Goal: Transaction & Acquisition: Purchase product/service

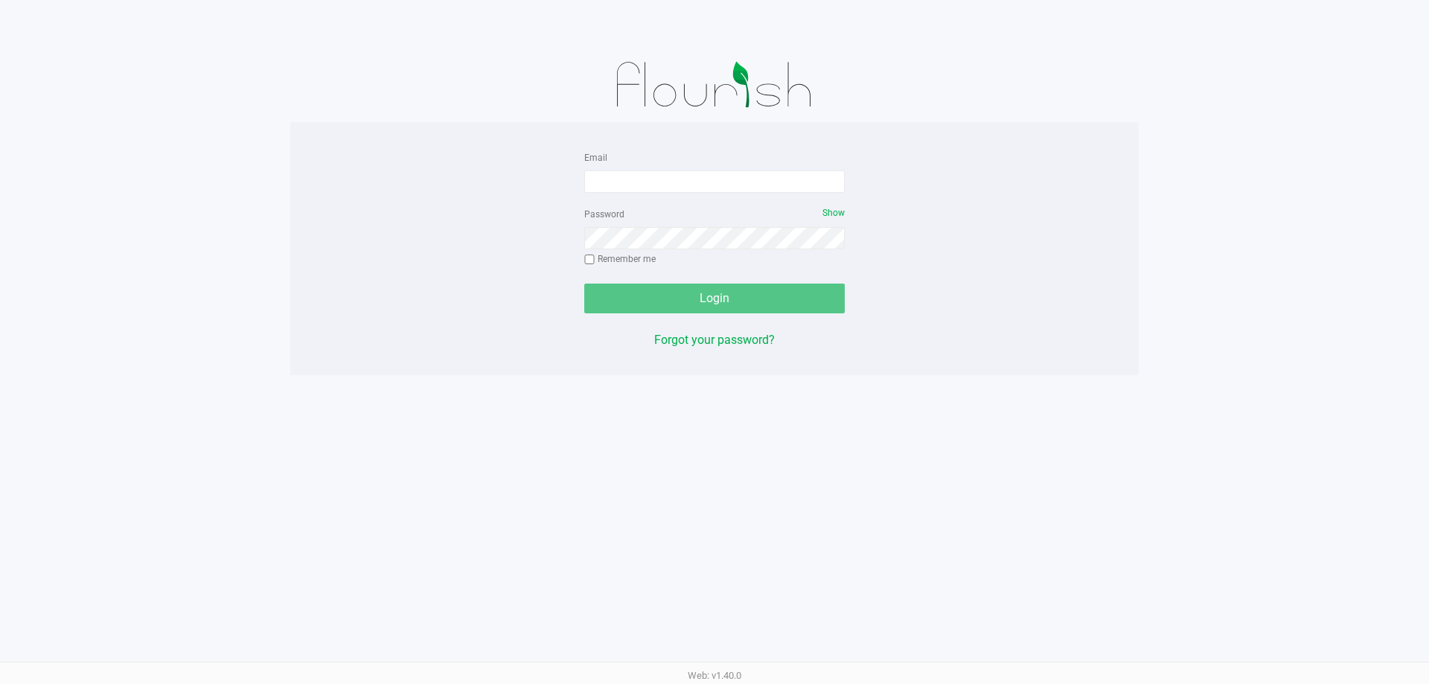
click at [649, 196] on form "Email Password Show Remember me Login" at bounding box center [714, 230] width 260 height 165
click at [649, 188] on input "Email" at bounding box center [714, 181] width 260 height 22
type input "[EMAIL_ADDRESS][DOMAIN_NAME]"
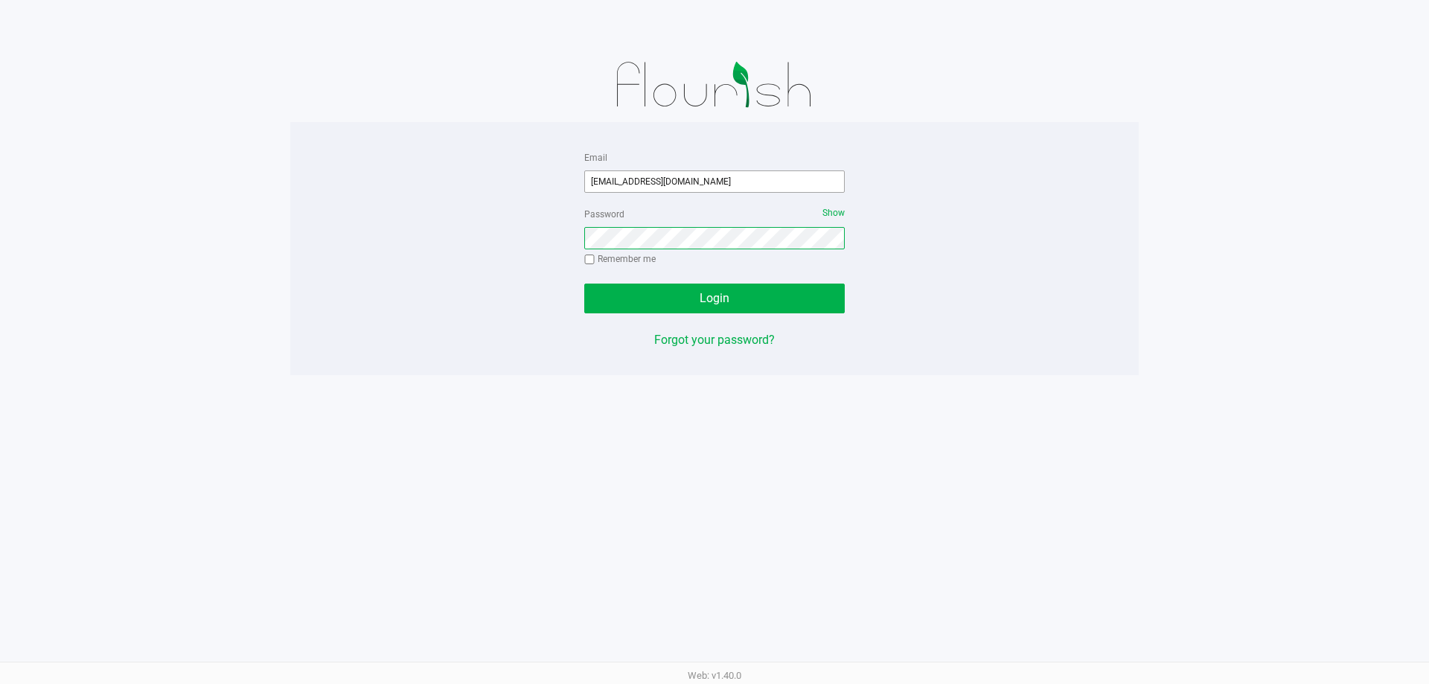
click at [584, 284] on button "Login" at bounding box center [714, 299] width 260 height 30
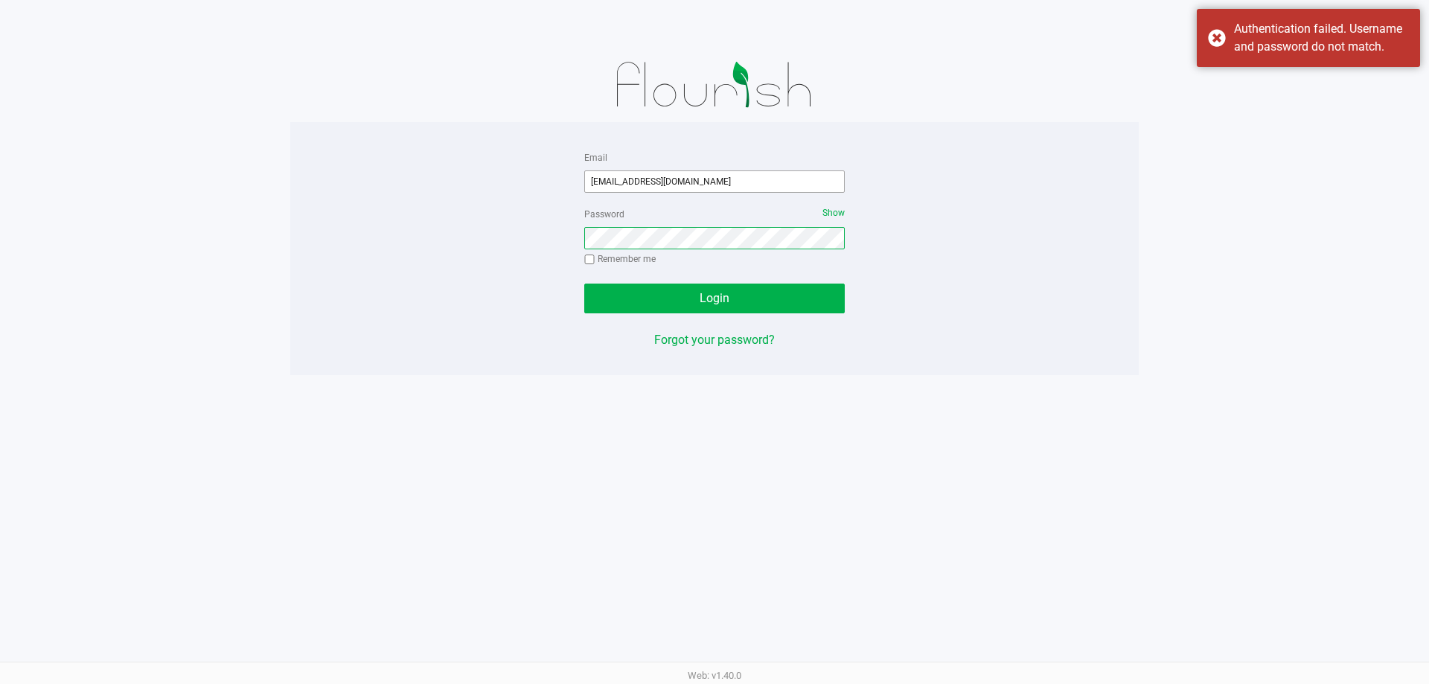
click at [584, 284] on button "Login" at bounding box center [714, 299] width 260 height 30
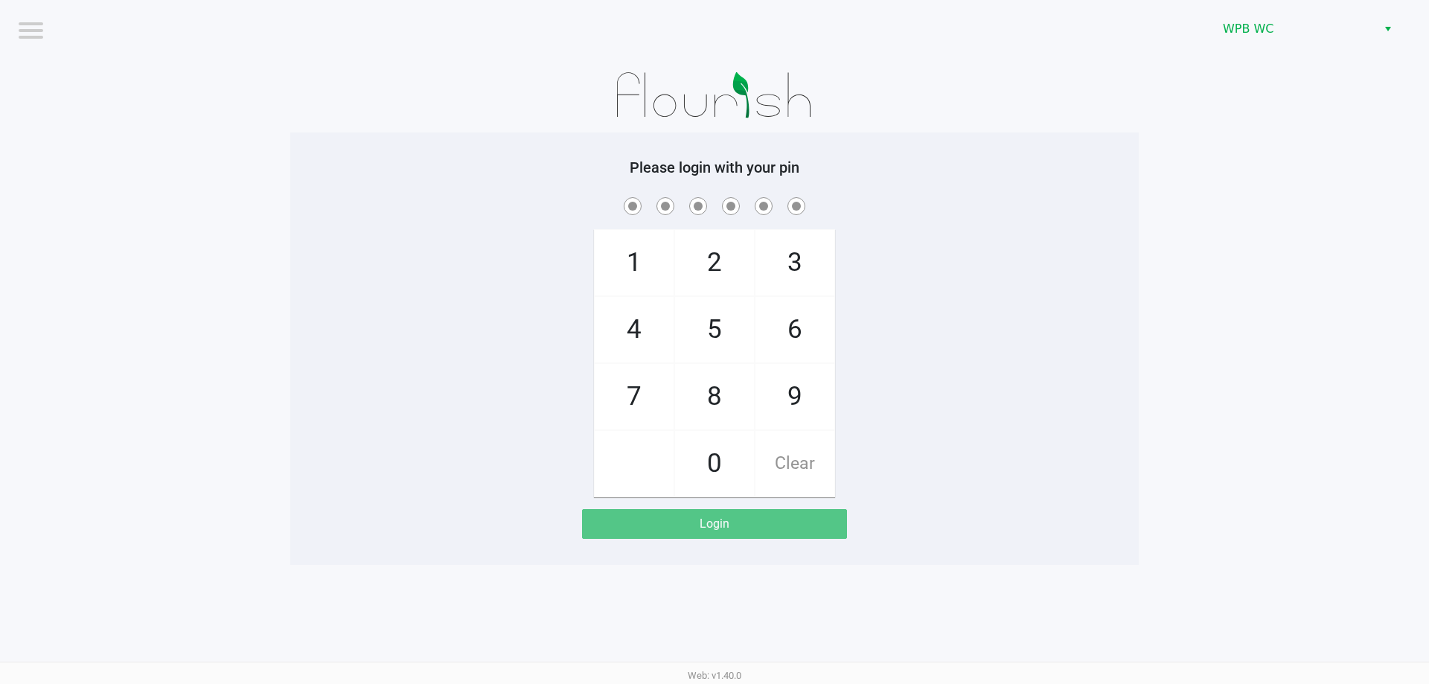
click at [312, 163] on h5 "Please login with your pin" at bounding box center [714, 168] width 826 height 18
checkbox input "true"
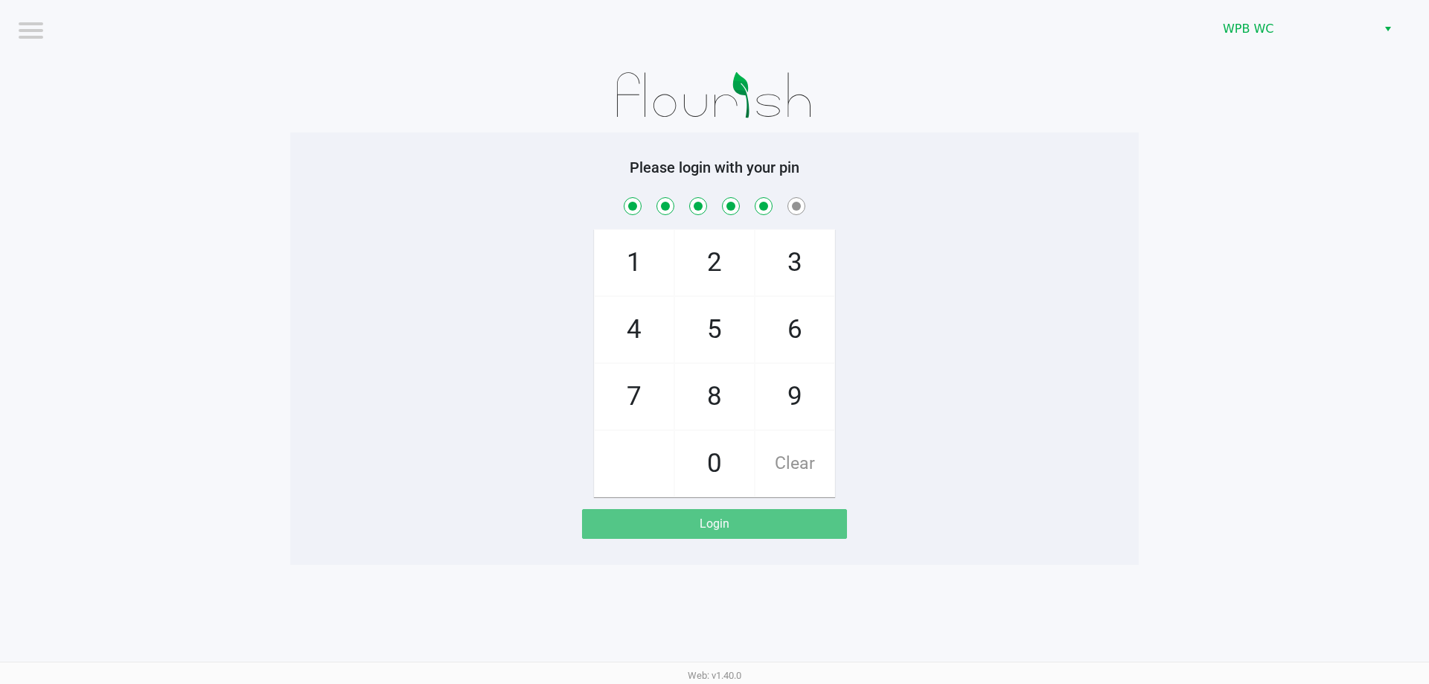
checkbox input "true"
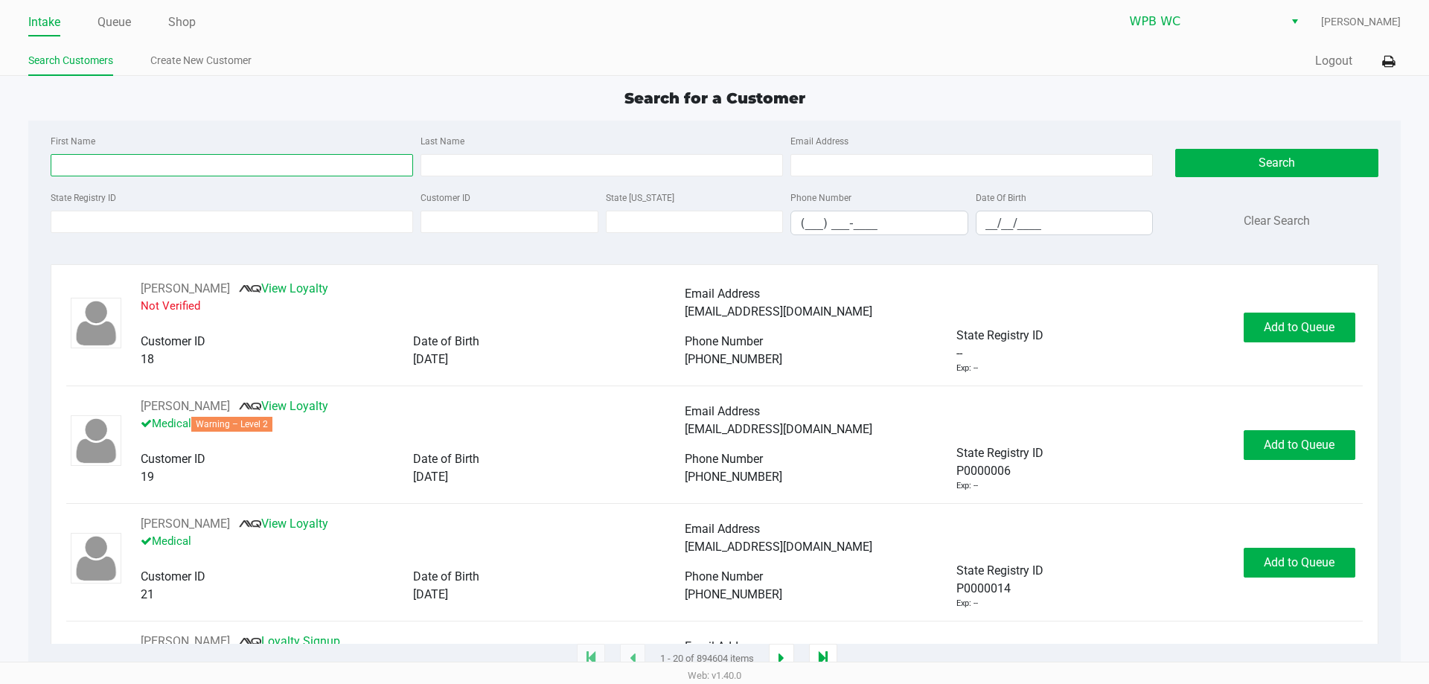
click at [127, 159] on input "First Name" at bounding box center [232, 165] width 362 height 22
type input "[PERSON_NAME]"
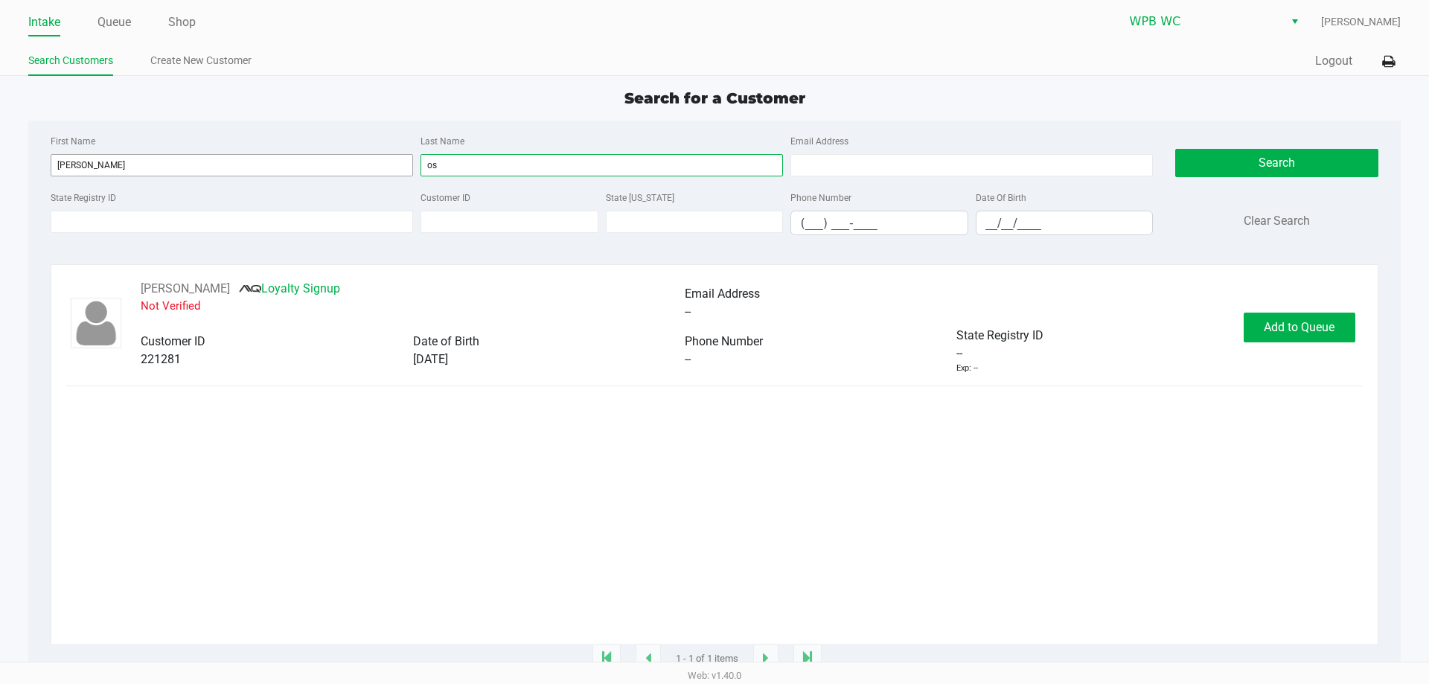
type input "o"
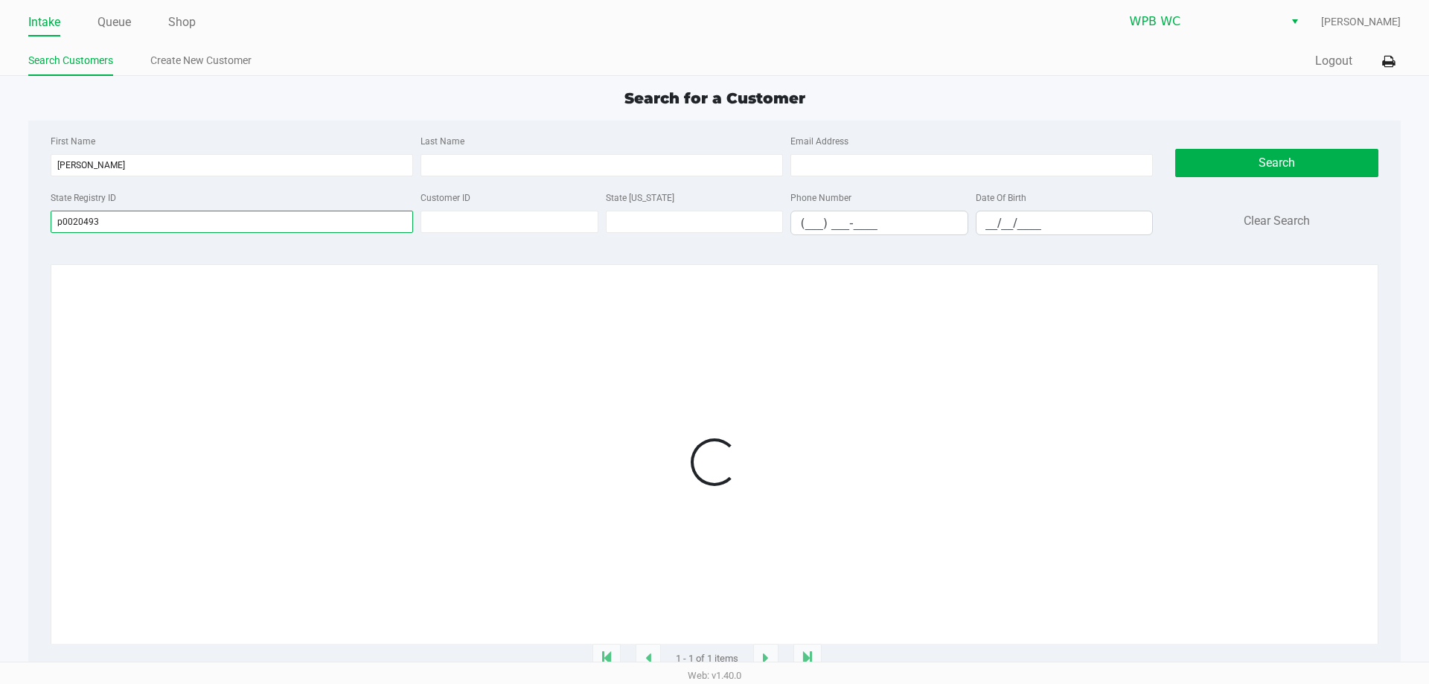
type input "p0020493"
click at [1245, 351] on div at bounding box center [714, 462] width 1296 height 364
click at [1304, 327] on div at bounding box center [714, 462] width 1296 height 364
click at [1299, 327] on div at bounding box center [714, 462] width 1296 height 364
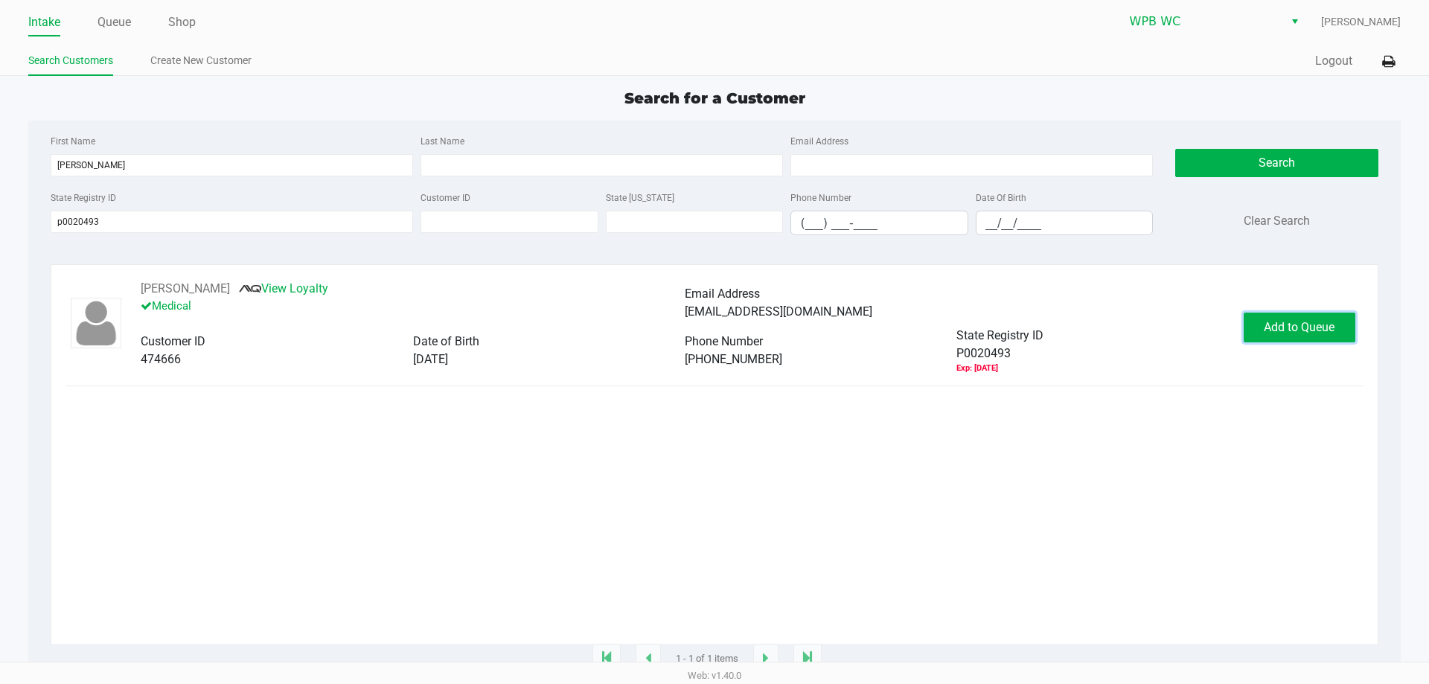
click at [1282, 325] on span "Add to Queue" at bounding box center [1299, 327] width 71 height 14
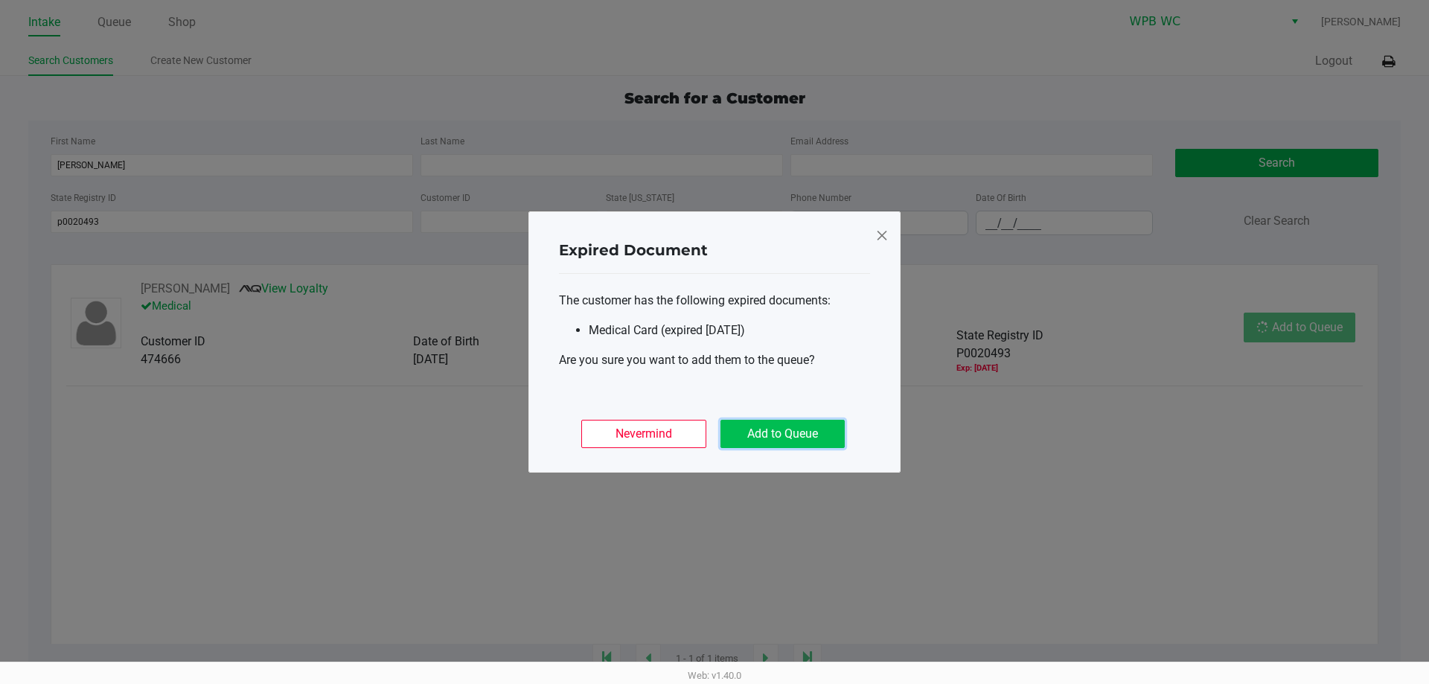
click at [816, 431] on button "Add to Queue" at bounding box center [782, 434] width 124 height 28
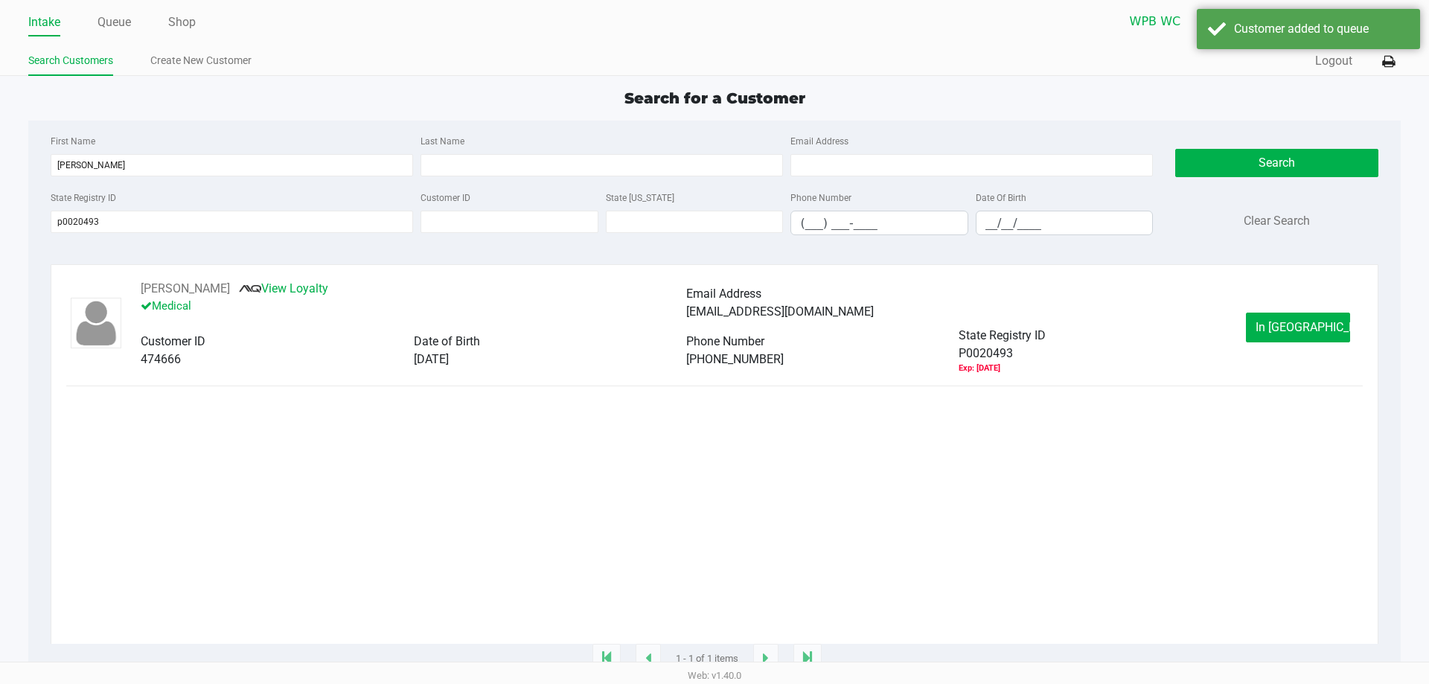
drag, startPoint x: 1386, startPoint y: 325, endPoint x: 1371, endPoint y: 327, distance: 15.0
click at [1345, 333] on button "In [GEOGRAPHIC_DATA]" at bounding box center [1298, 328] width 104 height 30
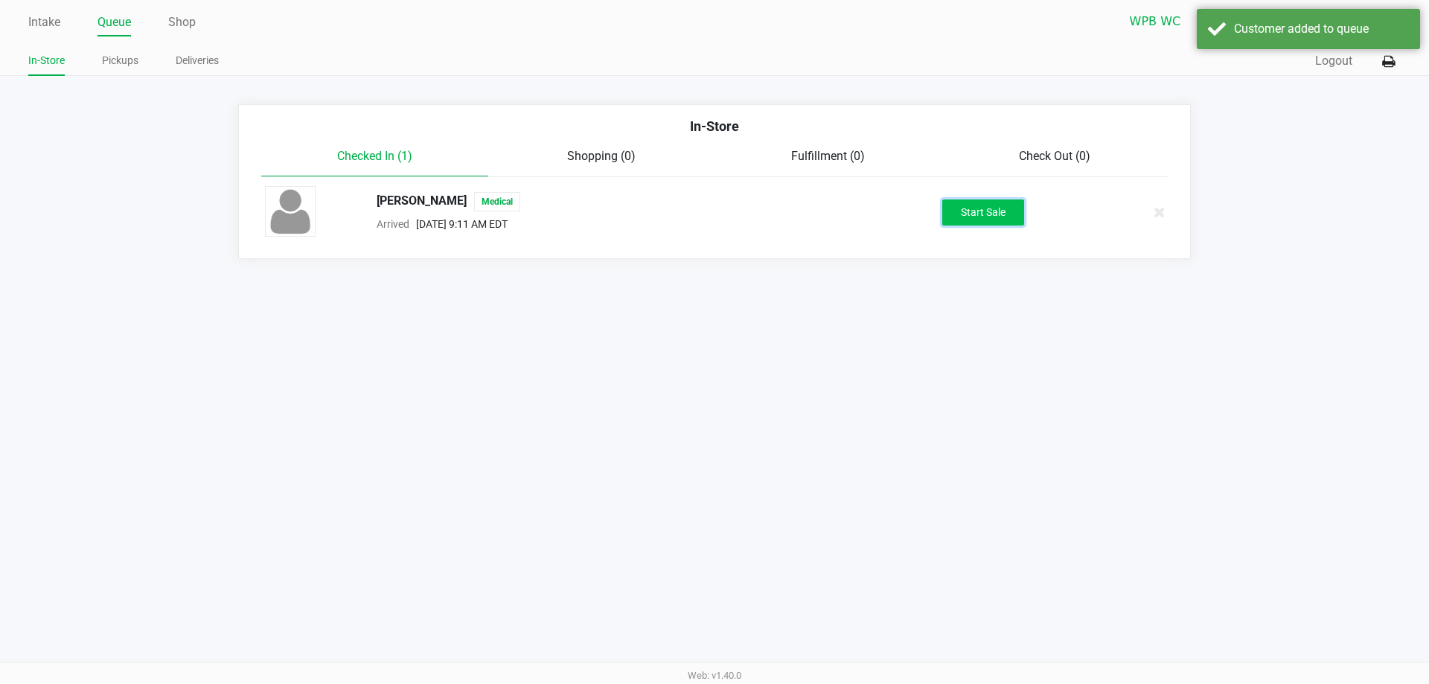
click at [976, 205] on button "Start Sale" at bounding box center [983, 212] width 82 height 26
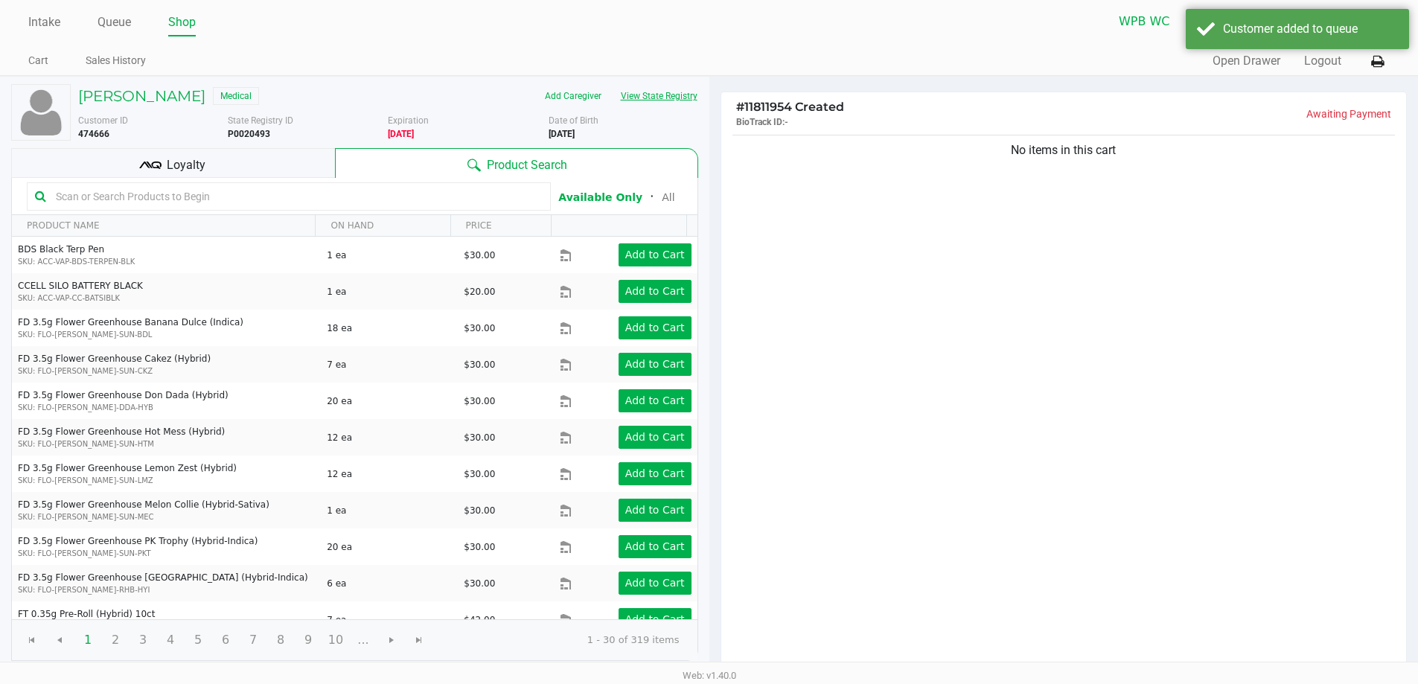
click at [650, 98] on button "View State Registry" at bounding box center [654, 96] width 87 height 24
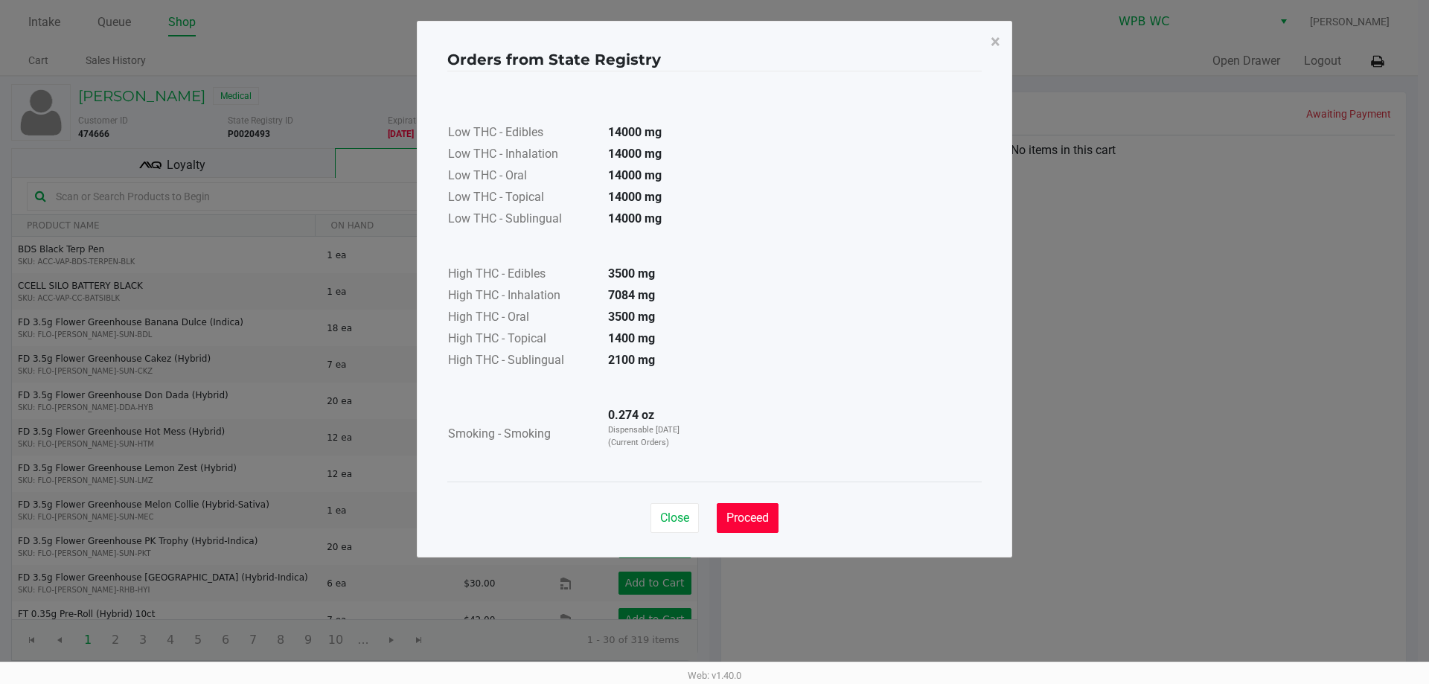
drag, startPoint x: 764, startPoint y: 525, endPoint x: 918, endPoint y: 443, distance: 175.1
click at [764, 522] on button "Proceed" at bounding box center [748, 518] width 62 height 30
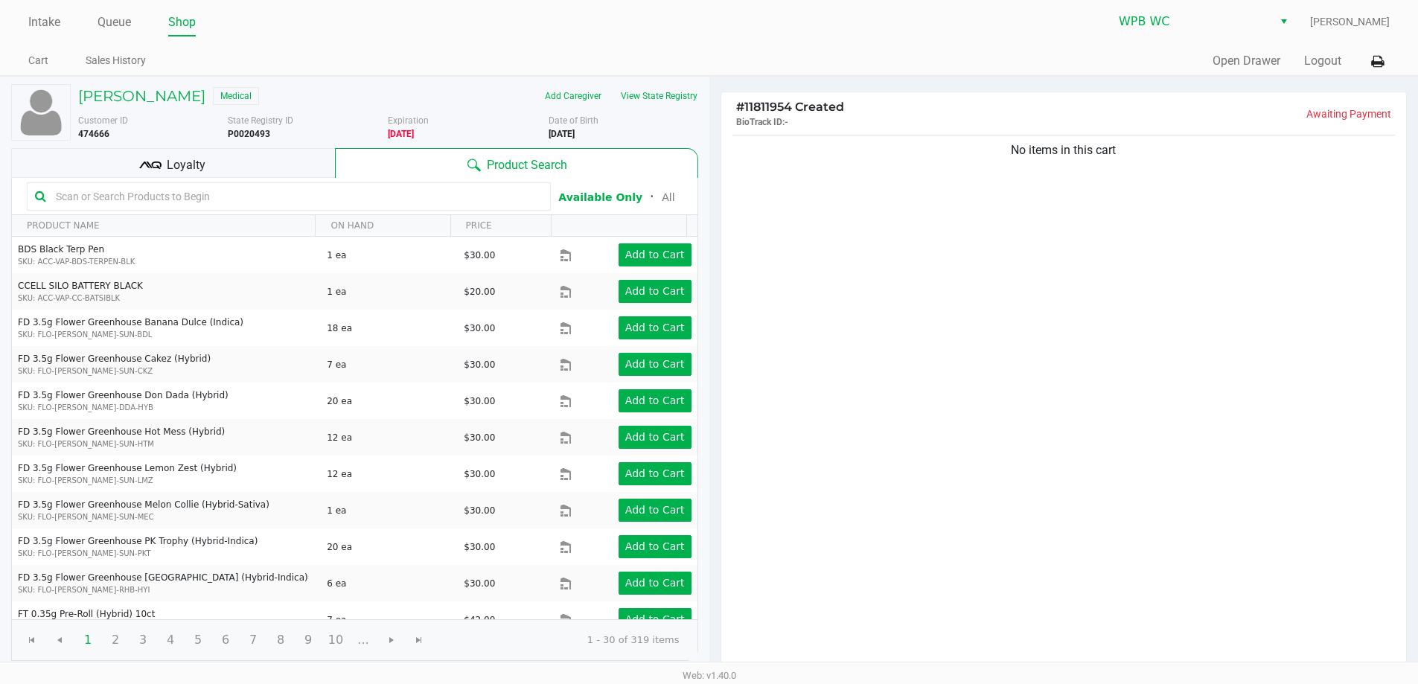
drag, startPoint x: 918, startPoint y: 443, endPoint x: 1104, endPoint y: 249, distance: 269.0
click at [925, 435] on div "Low THC - Edibles 14000 mg Low THC - Inhalation 14000 mg Low THC - Oral 14000 m…" at bounding box center [709, 239] width 534 height 410
click at [1306, 63] on button "Logout" at bounding box center [1322, 61] width 37 height 18
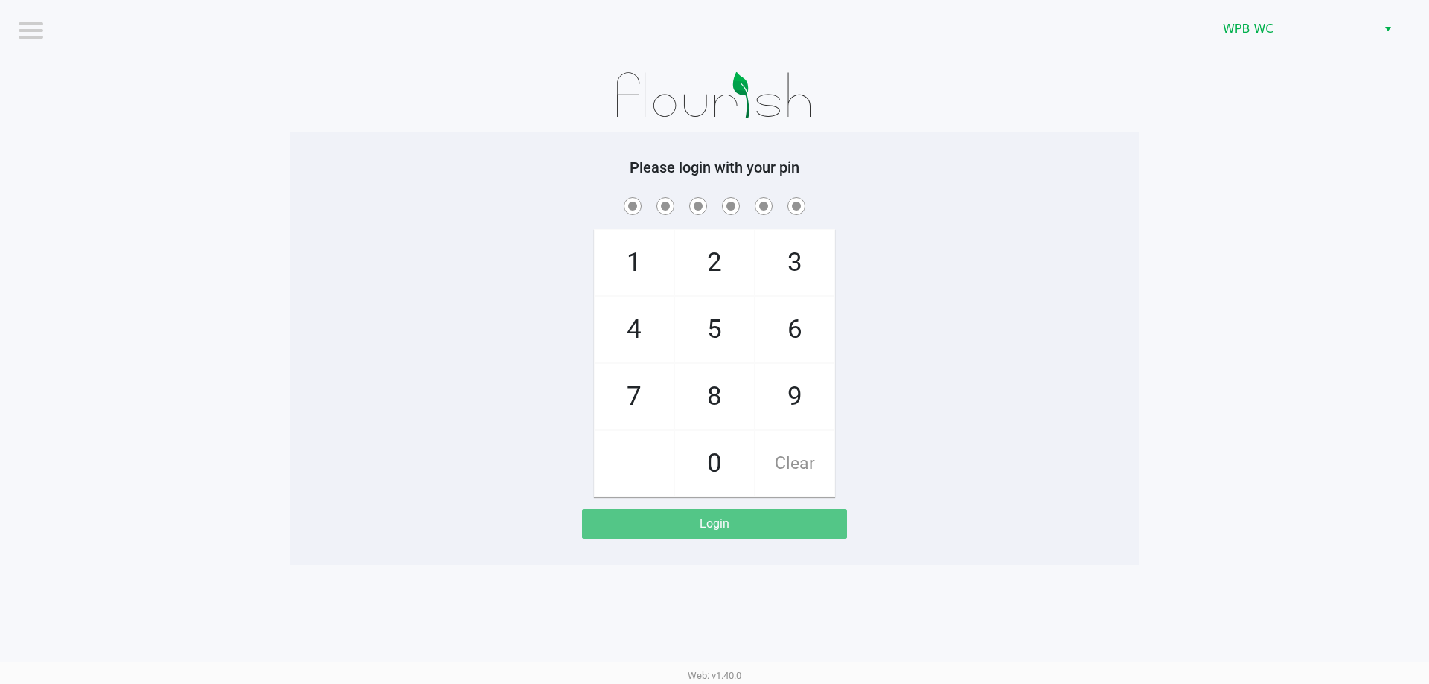
click at [985, 239] on div "1 4 7 2 5 8 0 3 6 9 Clear" at bounding box center [714, 345] width 848 height 303
checkbox input "true"
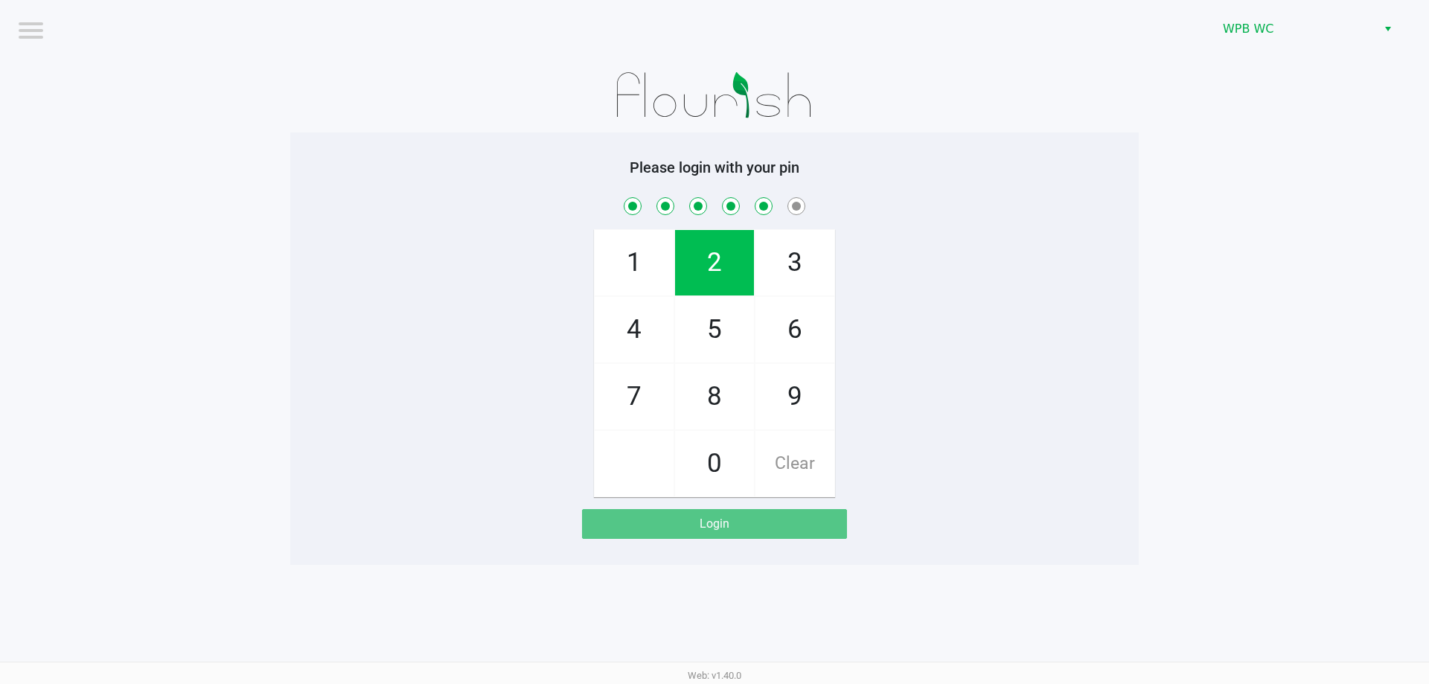
checkbox input "true"
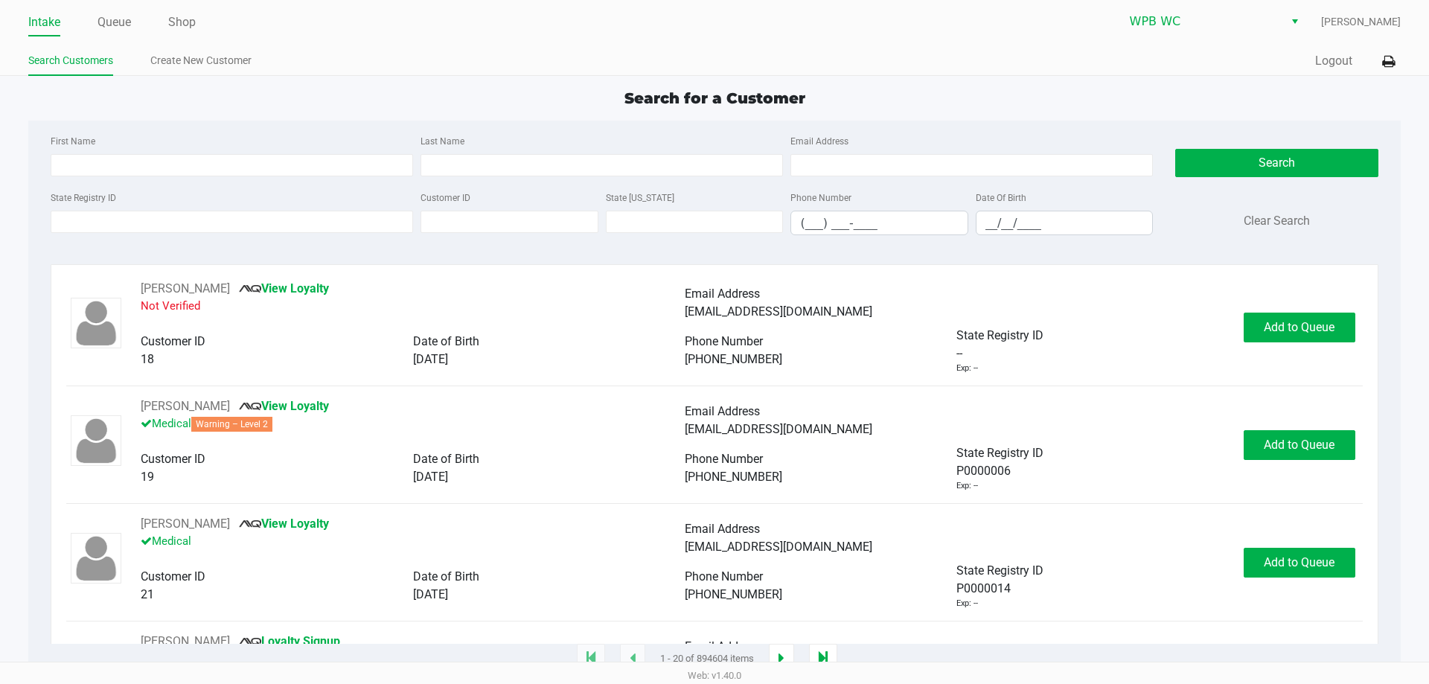
click at [109, 179] on div "First Name Last Name Email Address" at bounding box center [602, 160] width 1110 height 57
click at [110, 176] on div "First Name Last Name Email Address" at bounding box center [602, 160] width 1110 height 57
type input "[PERSON_NAME]"
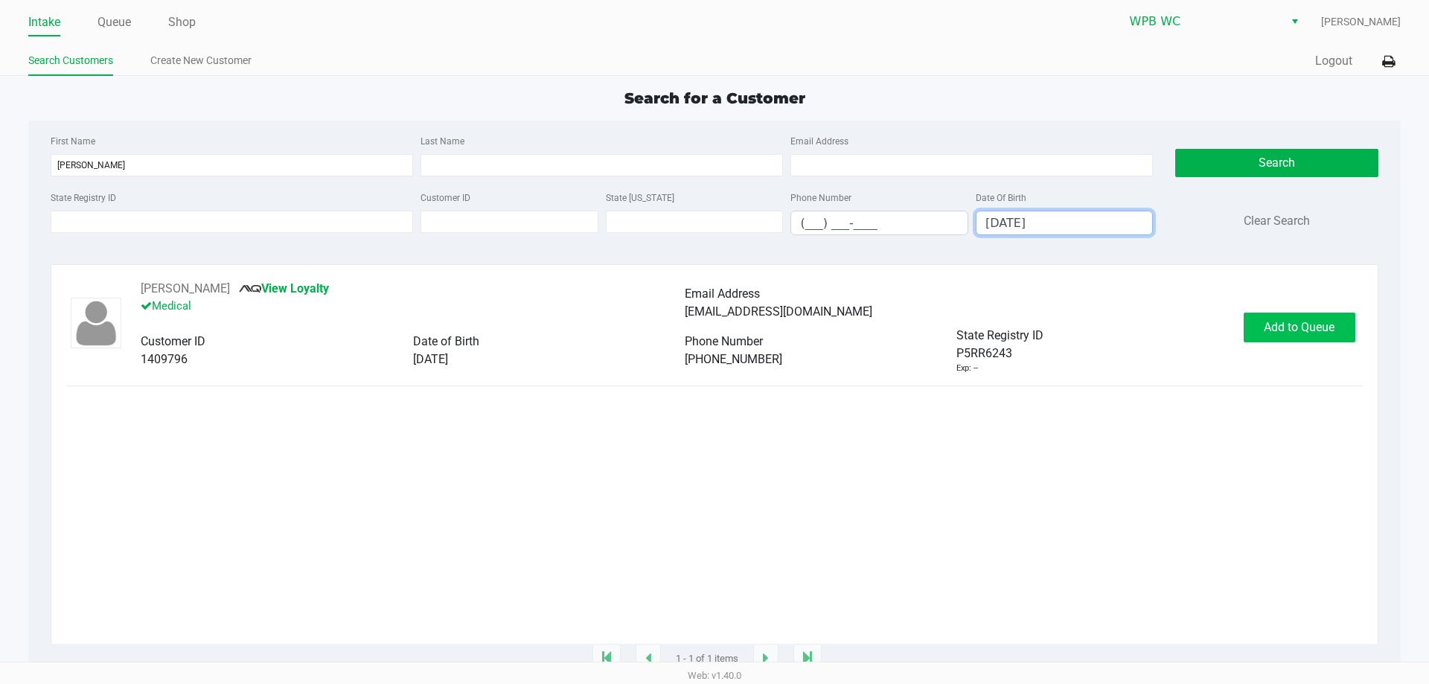
type input "[DATE]"
click at [1287, 339] on button "Add to Queue" at bounding box center [1299, 328] width 112 height 30
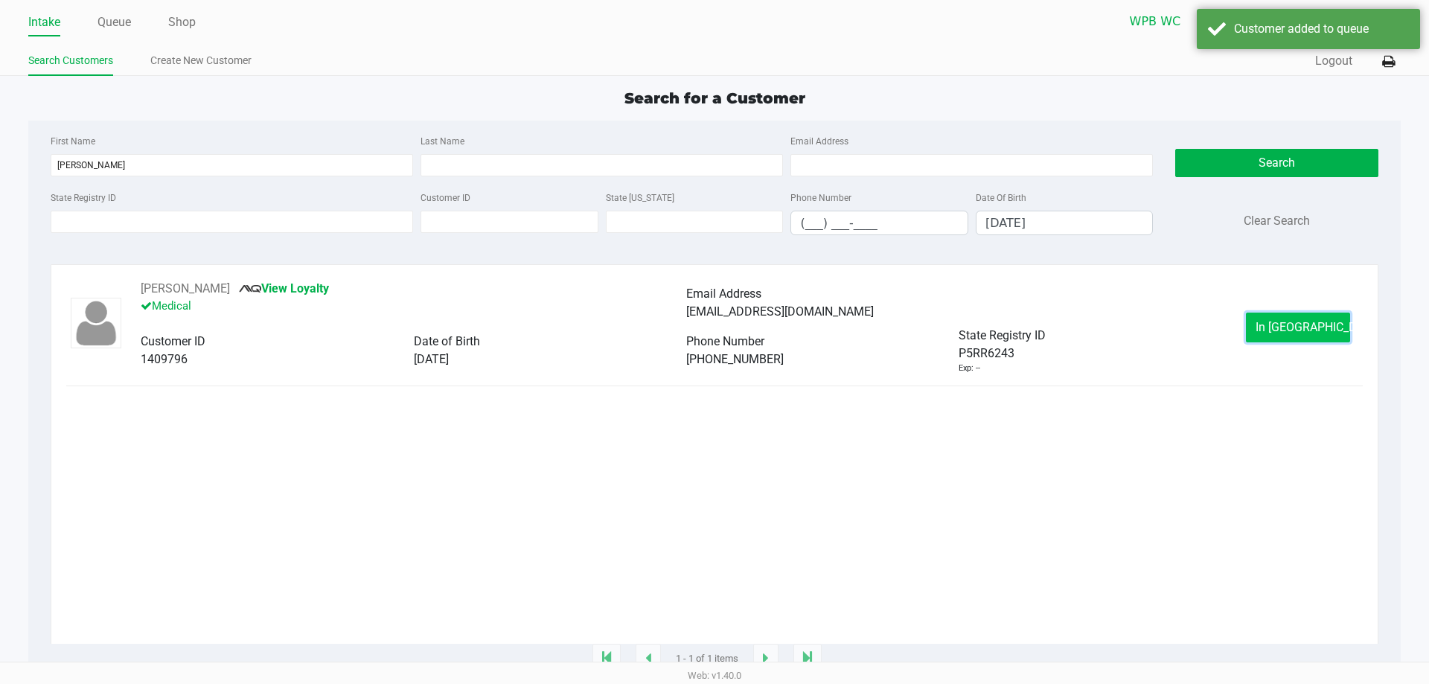
click at [1287, 331] on span "In [GEOGRAPHIC_DATA]" at bounding box center [1317, 327] width 125 height 14
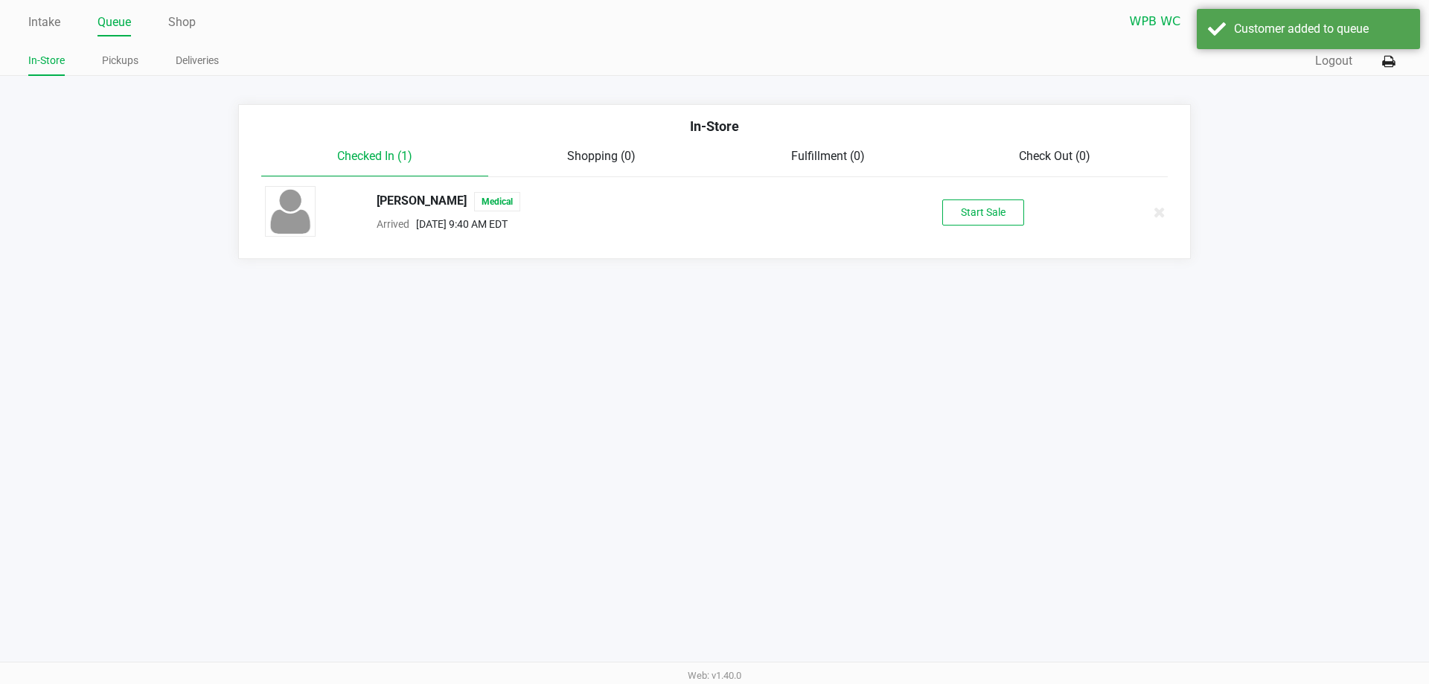
click at [938, 199] on div "[PERSON_NAME] Medical Arrived [DATE] 9:40 AM EDT Start Sale" at bounding box center [714, 212] width 921 height 52
click at [1029, 218] on div "Start Sale" at bounding box center [983, 212] width 230 height 26
click at [996, 213] on button "Start Sale" at bounding box center [983, 212] width 82 height 26
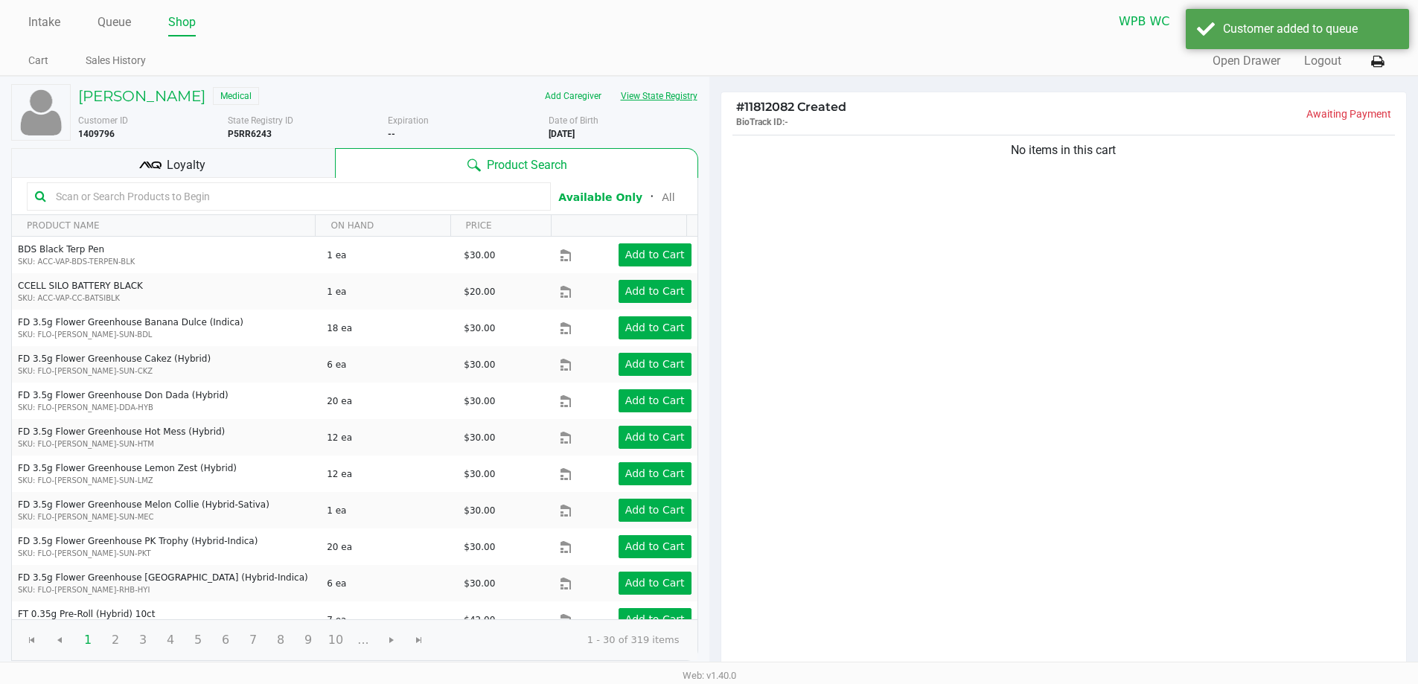
click at [684, 90] on button "View State Registry" at bounding box center [654, 96] width 87 height 24
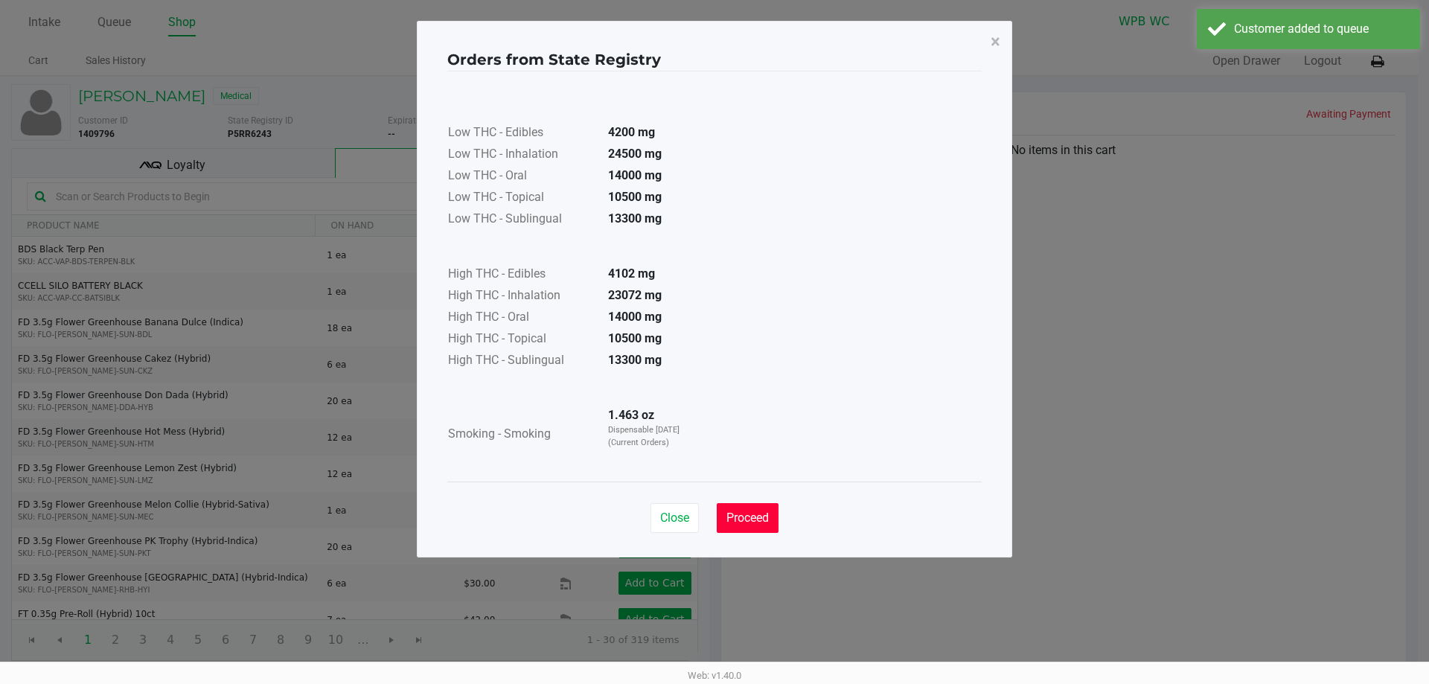
drag, startPoint x: 737, startPoint y: 513, endPoint x: 1037, endPoint y: 404, distance: 319.2
click at [738, 514] on span "Proceed" at bounding box center [747, 517] width 42 height 14
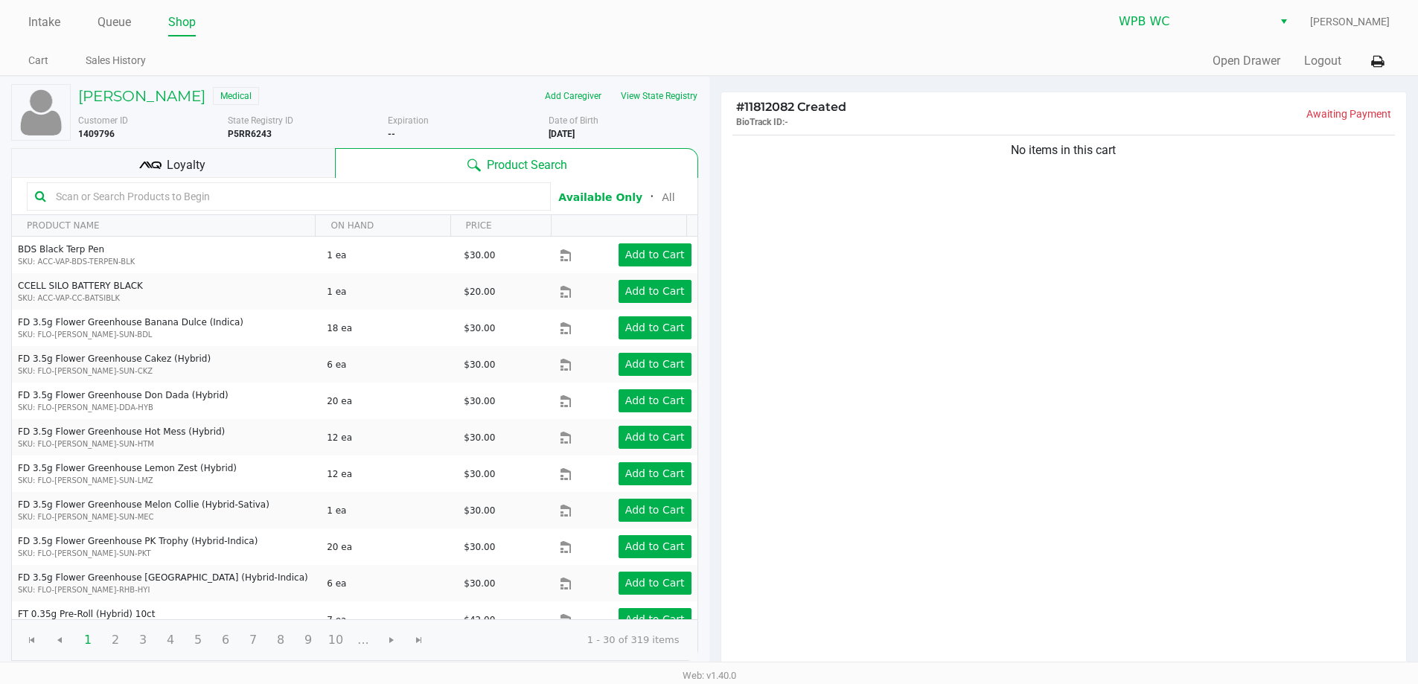
click at [1101, 360] on ngb-modal-window "Orders from State Registry × Low THC - Edibles 4200 mg Low THC - Inhalation 245…" at bounding box center [709, 342] width 1418 height 684
click at [1181, 279] on div "No items in this cart" at bounding box center [1063, 402] width 685 height 540
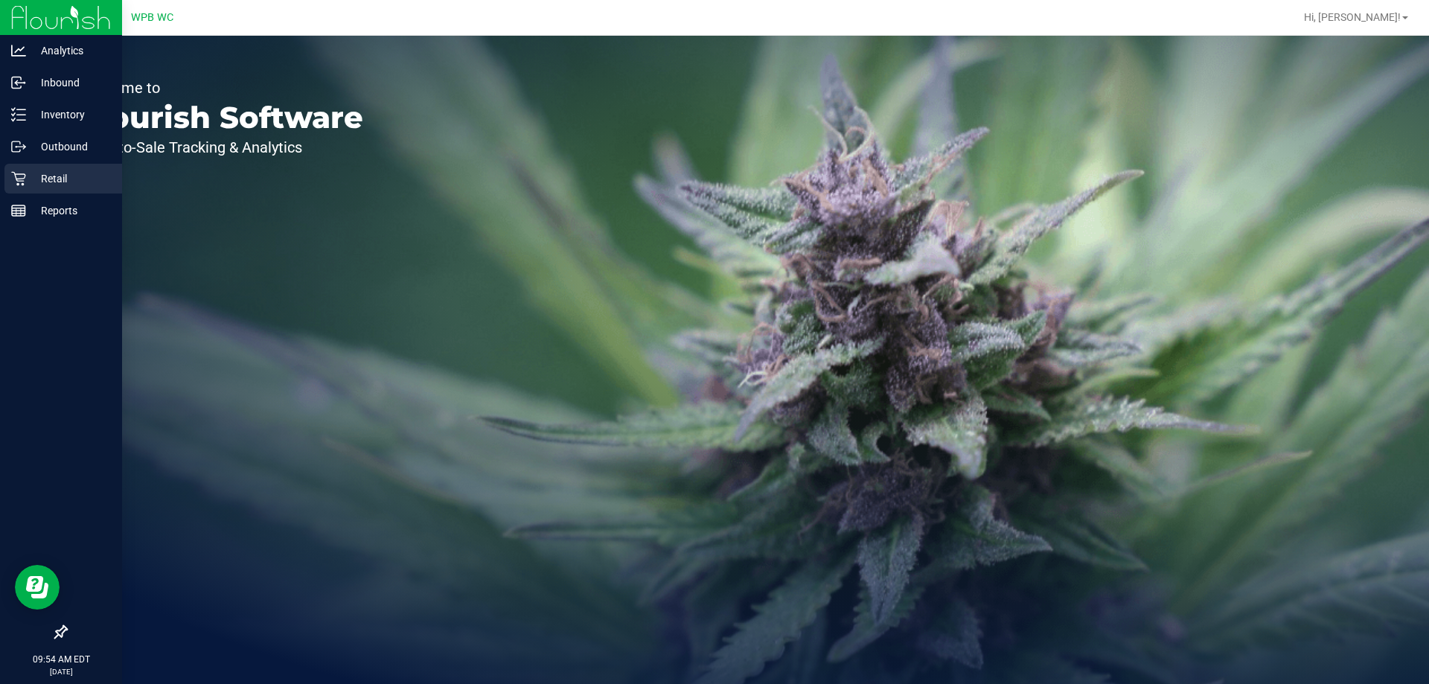
click at [28, 179] on p "Retail" at bounding box center [70, 179] width 89 height 18
